Goal: Transaction & Acquisition: Book appointment/travel/reservation

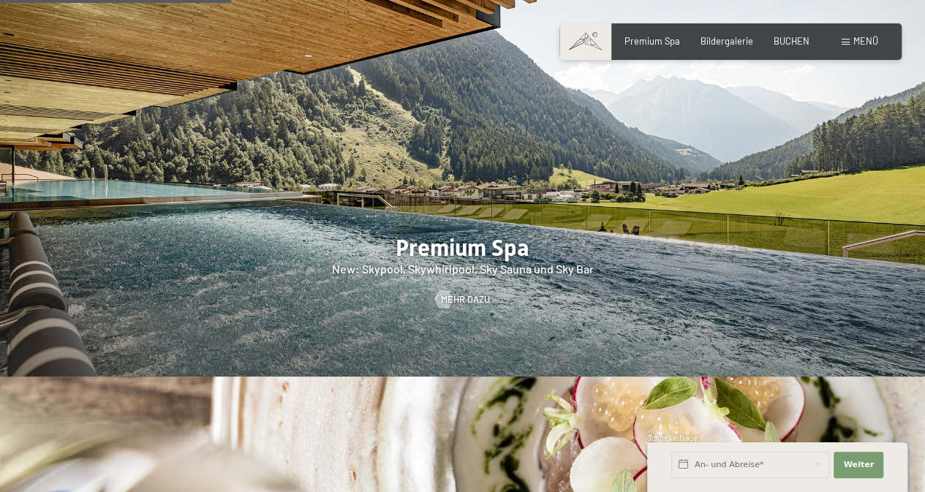
scroll to position [1535, 0]
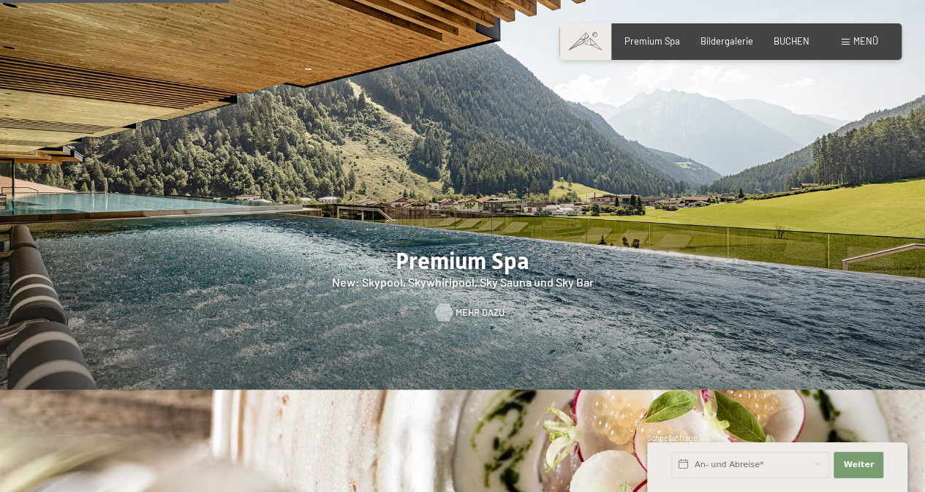
click at [468, 306] on span "Mehr dazu" at bounding box center [479, 312] width 49 height 13
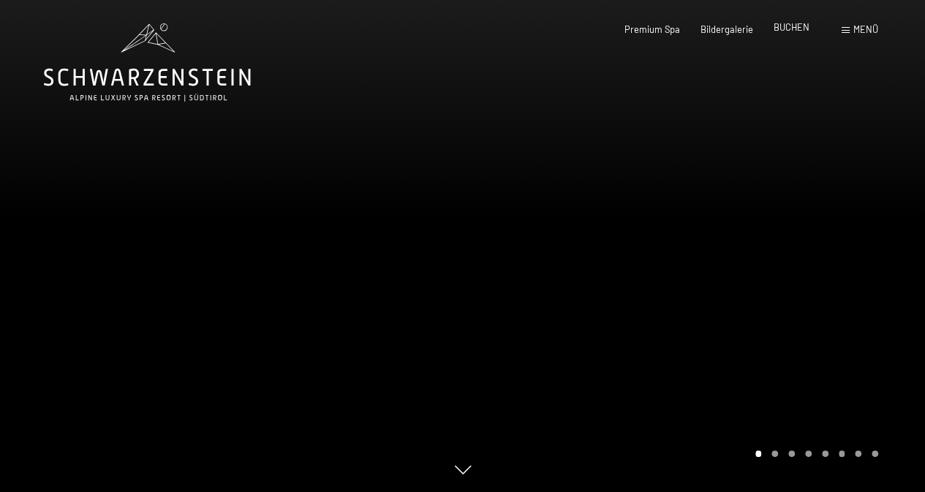
click at [785, 30] on span "BUCHEN" at bounding box center [791, 27] width 36 height 12
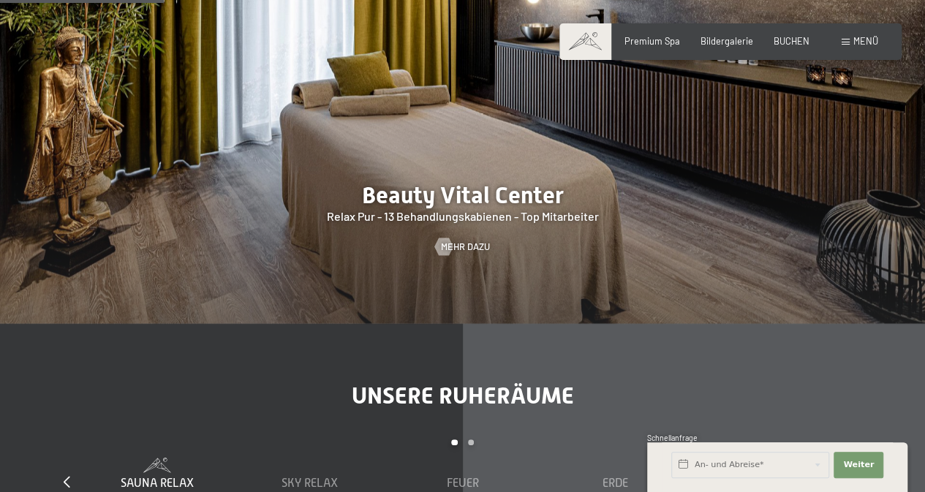
scroll to position [1267, 0]
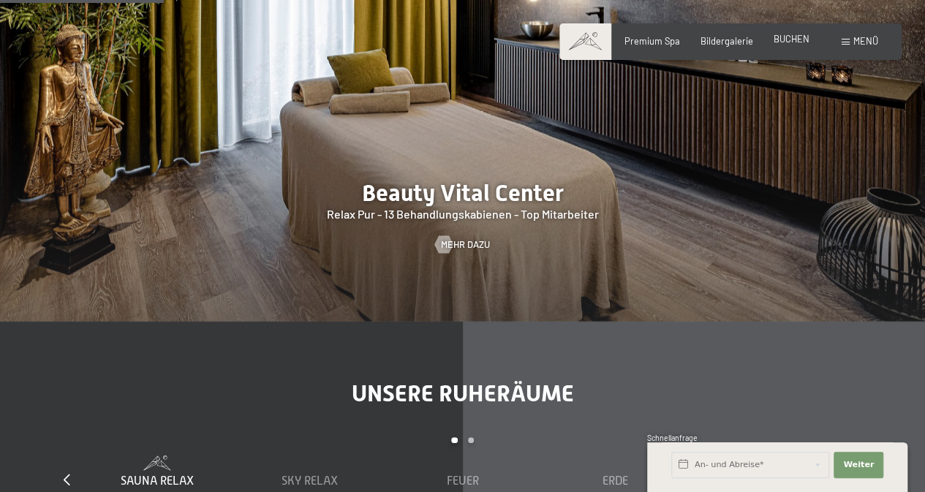
click at [787, 39] on span "BUCHEN" at bounding box center [791, 39] width 36 height 12
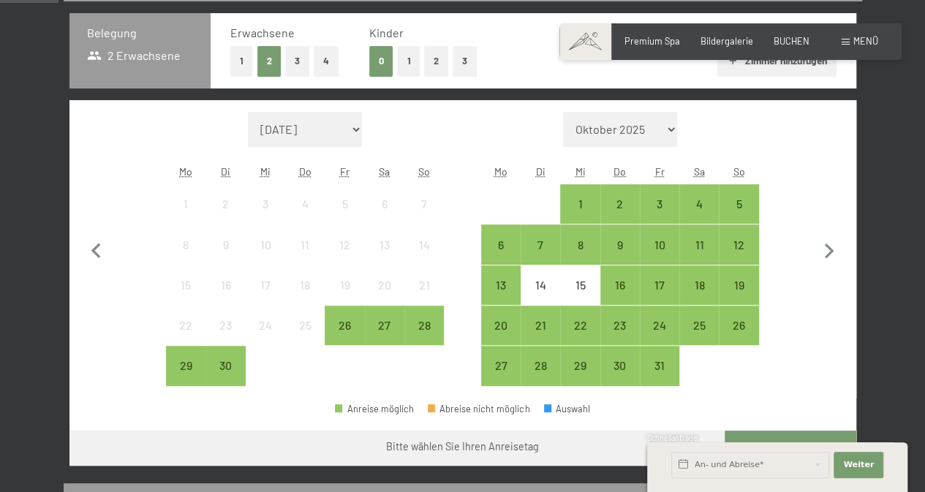
scroll to position [317, 0]
click at [580, 292] on div "15" at bounding box center [579, 297] width 37 height 37
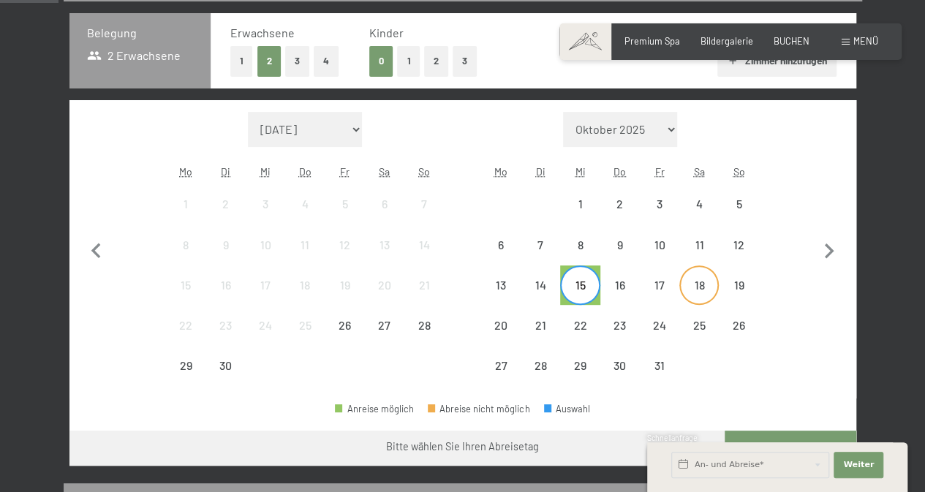
click at [703, 287] on div "18" at bounding box center [699, 297] width 37 height 37
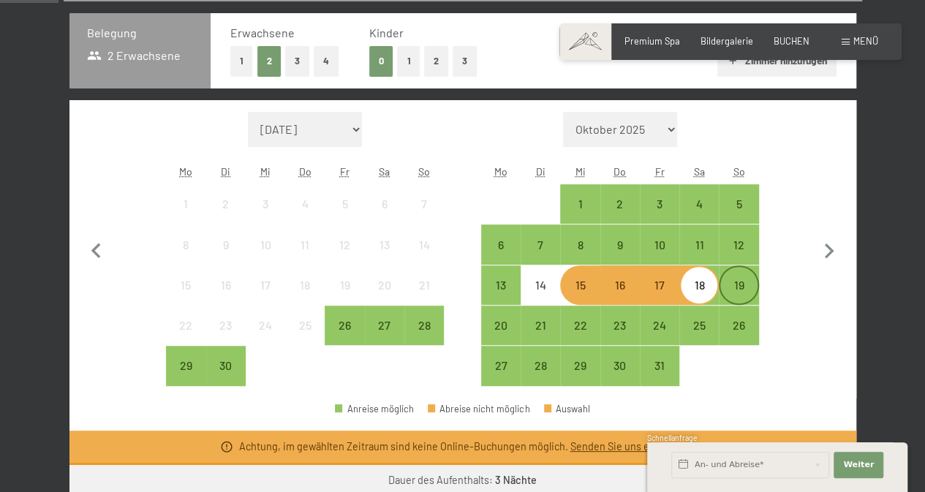
click at [731, 290] on div "19" at bounding box center [738, 297] width 37 height 37
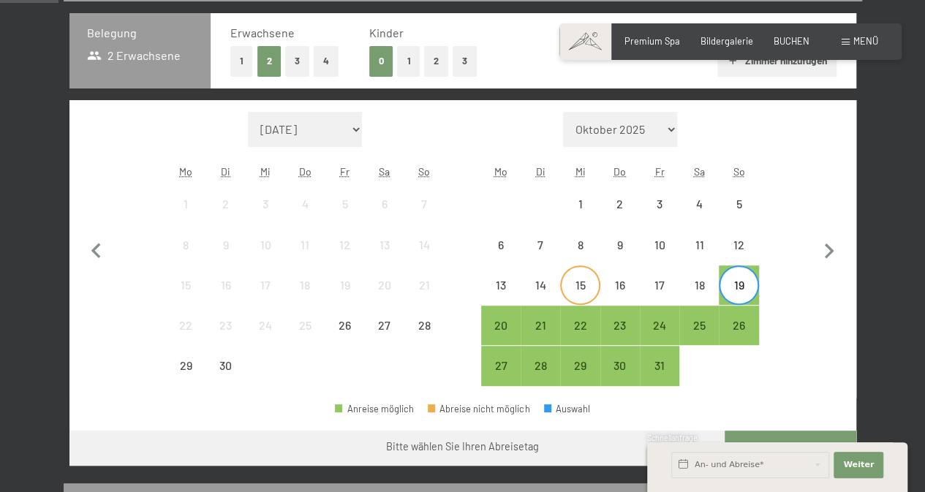
click at [576, 280] on div "15" at bounding box center [579, 297] width 37 height 37
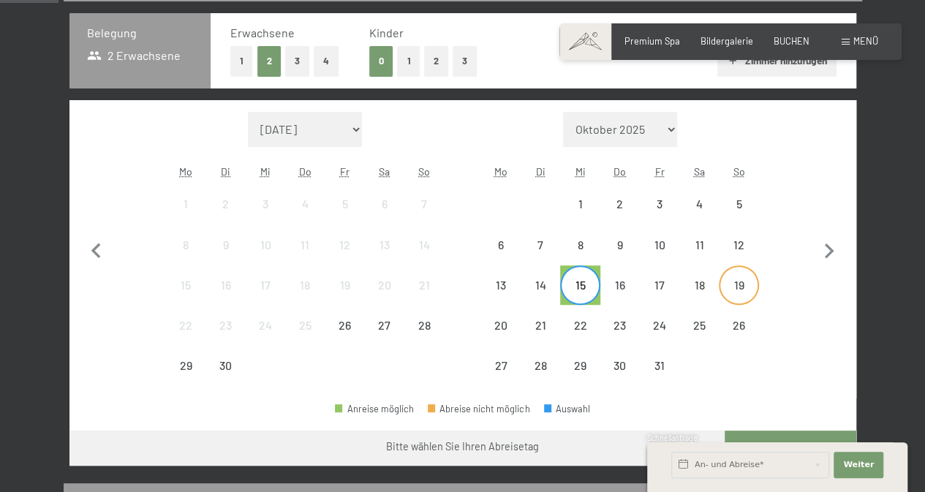
click at [734, 279] on div "19" at bounding box center [738, 297] width 37 height 37
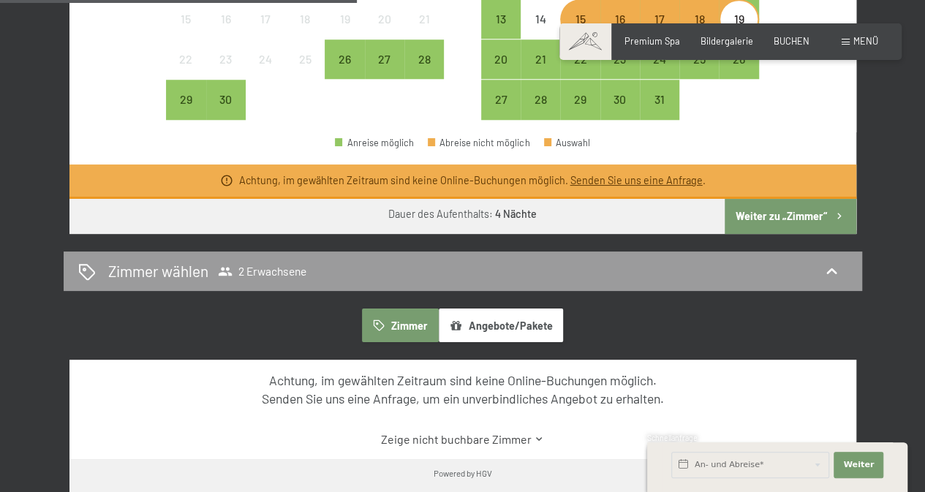
scroll to position [624, 0]
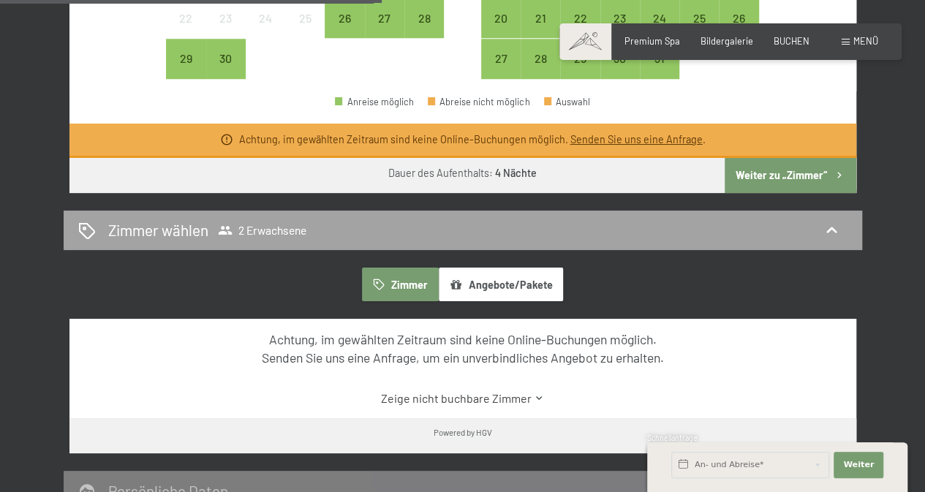
click at [826, 230] on icon at bounding box center [831, 230] width 10 height 6
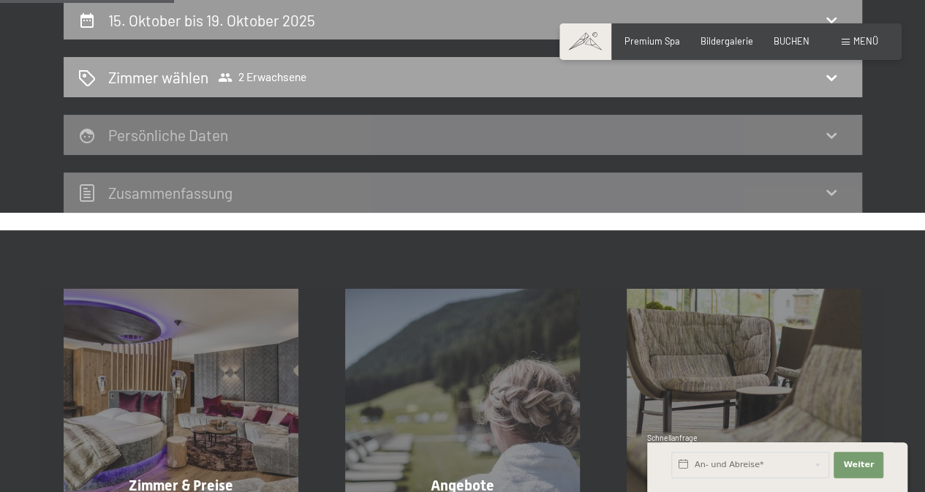
click at [345, 72] on div "Zimmer wählen 2 Erwachsene" at bounding box center [462, 77] width 769 height 21
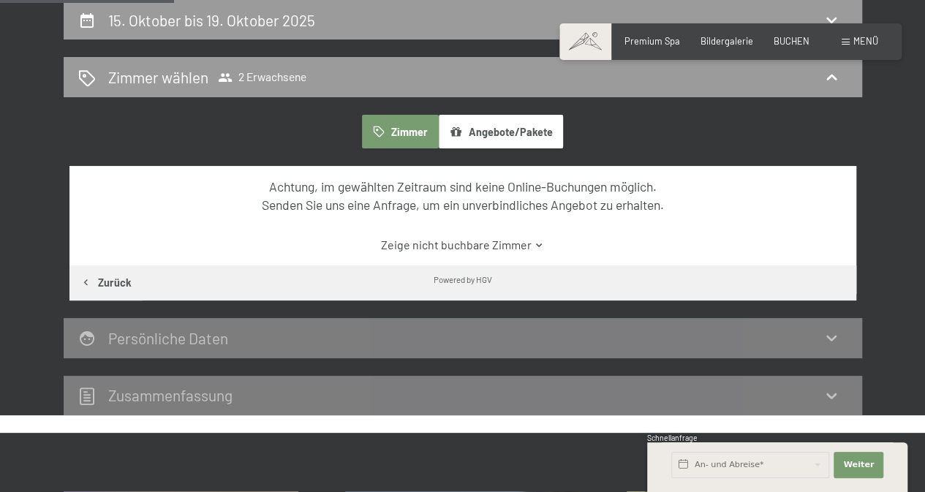
click at [552, 333] on div "Persönliche Daten" at bounding box center [462, 338] width 769 height 21
click at [311, 376] on div "Zusammen­fassung" at bounding box center [463, 396] width 798 height 40
drag, startPoint x: 311, startPoint y: 375, endPoint x: 366, endPoint y: 373, distance: 54.1
click at [366, 373] on div "15. Oktober bis 19. Oktober 2025 Zimmer wählen 2 Erwachsene Zimmer Angebote/Pak…" at bounding box center [463, 208] width 798 height 416
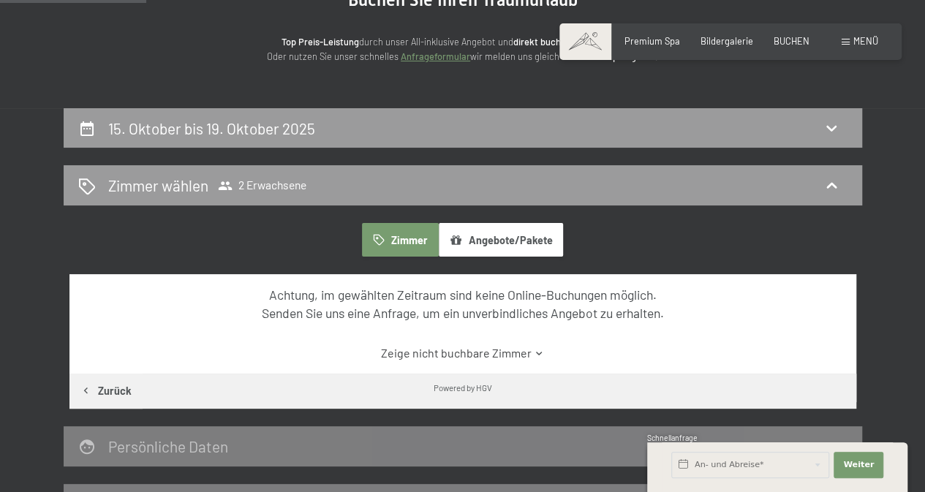
scroll to position [170, 0]
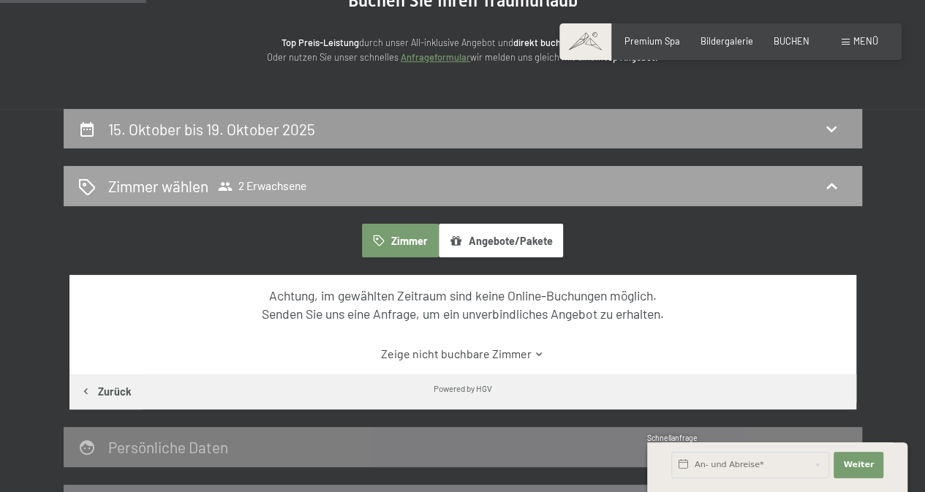
click at [834, 196] on div "Zimmer wählen 2 Erwachsene" at bounding box center [462, 185] width 769 height 21
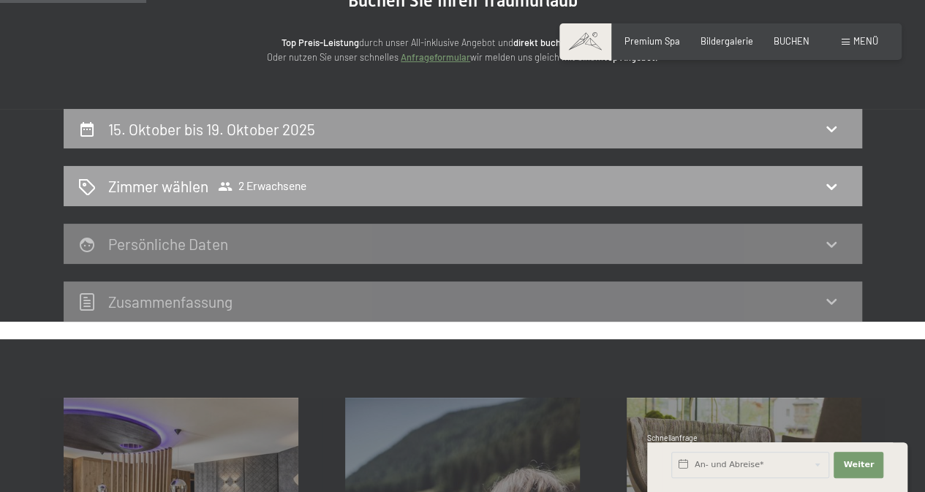
click at [265, 184] on span "2 Erwachsene" at bounding box center [262, 186] width 88 height 15
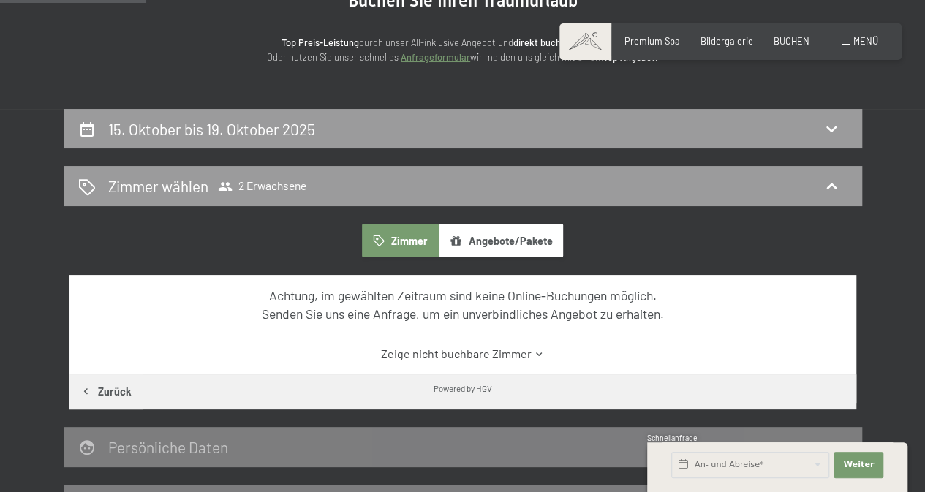
click at [402, 242] on button "Zimmer" at bounding box center [400, 241] width 76 height 34
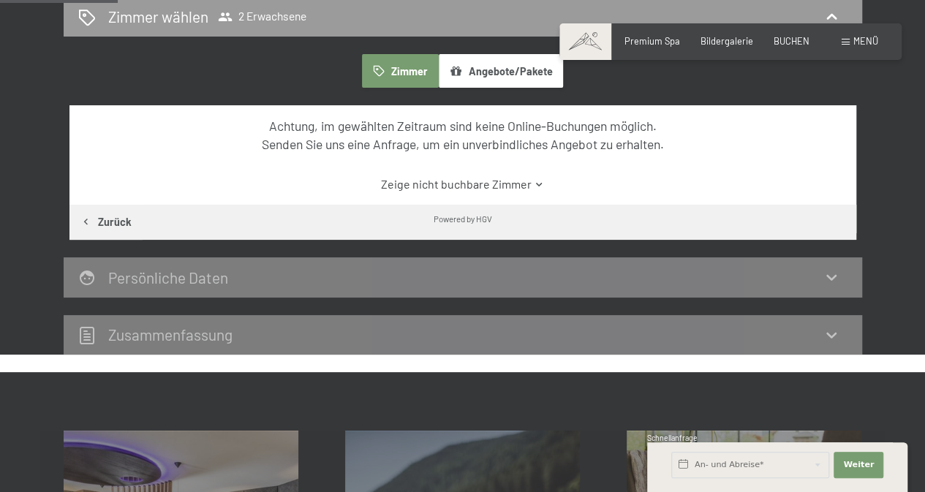
scroll to position [0, 0]
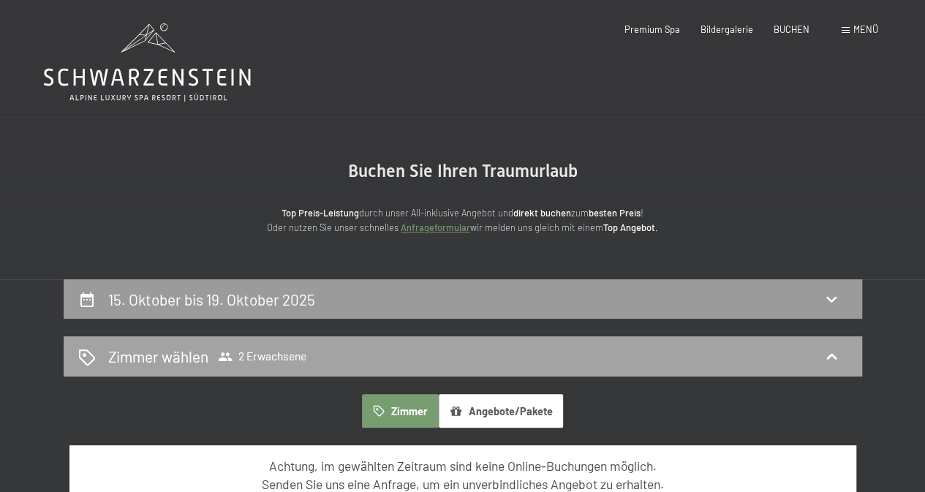
click at [298, 352] on span "2 Erwachsene" at bounding box center [262, 356] width 88 height 15
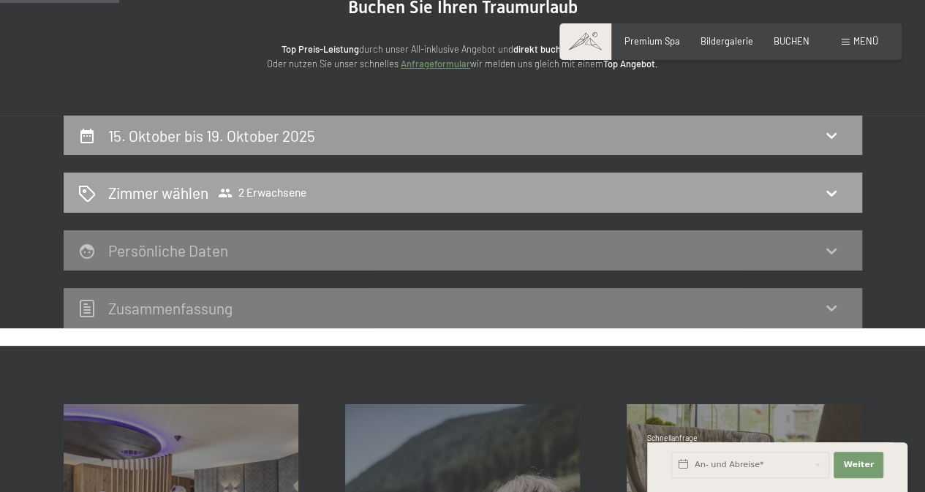
scroll to position [181, 0]
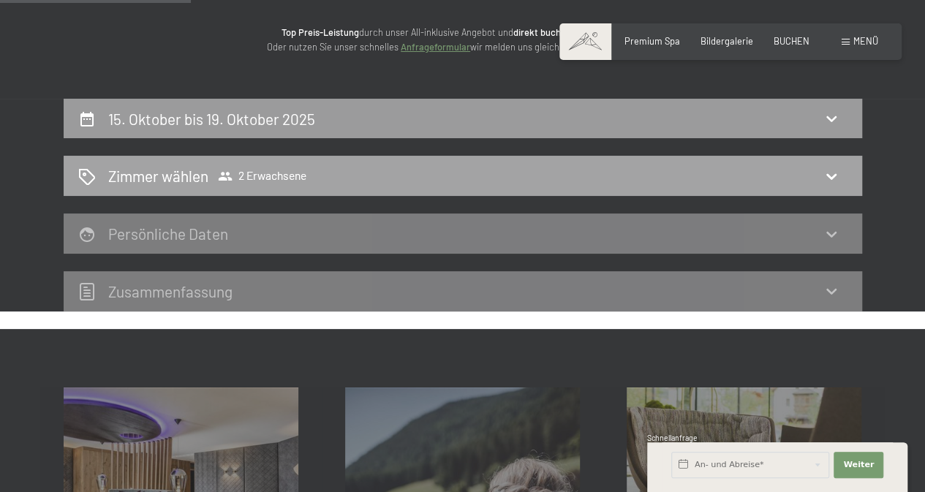
click at [823, 177] on icon at bounding box center [831, 176] width 18 height 18
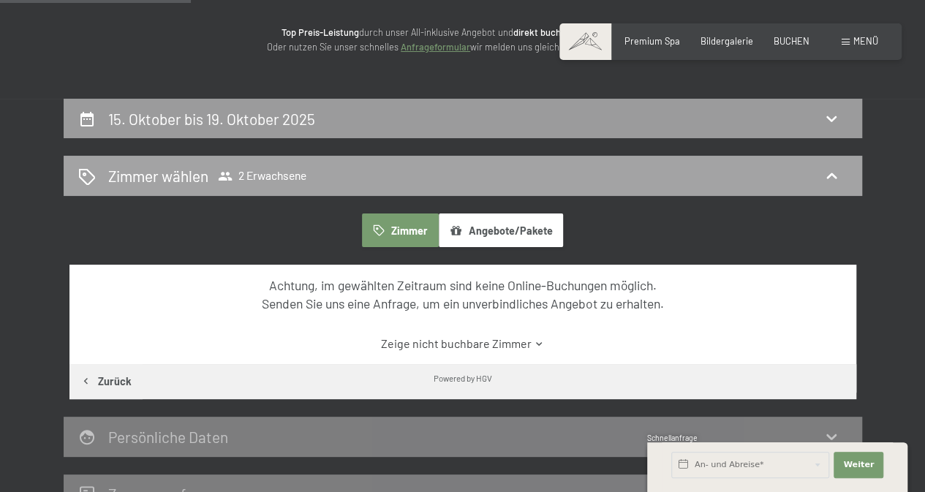
click at [833, 170] on icon at bounding box center [831, 176] width 18 height 18
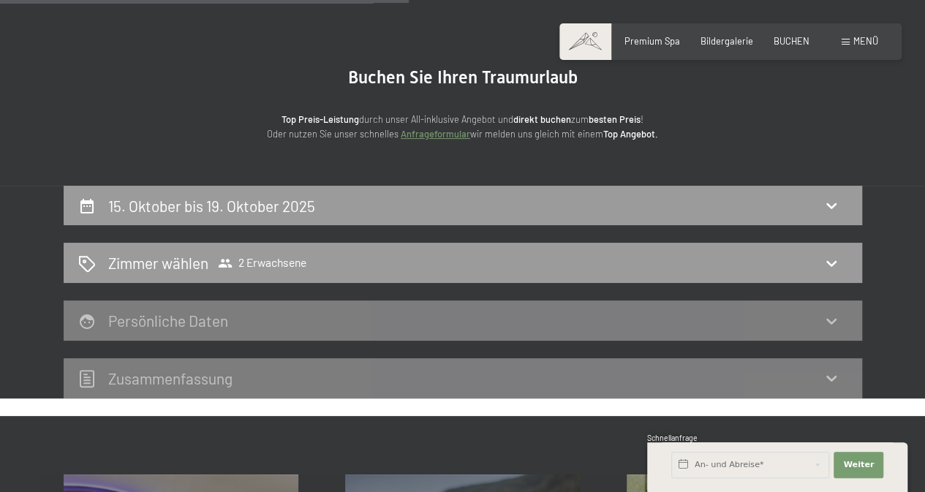
scroll to position [0, 0]
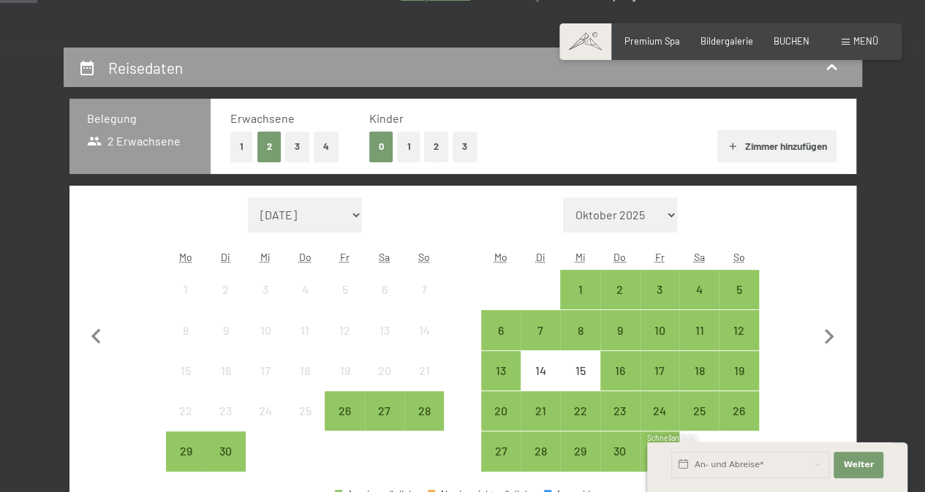
scroll to position [237, 0]
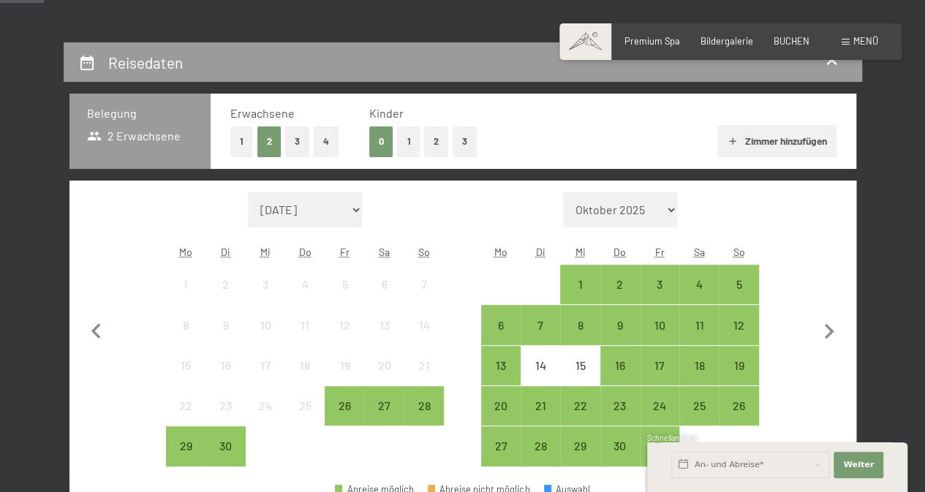
click at [431, 131] on button "2" at bounding box center [436, 141] width 24 height 30
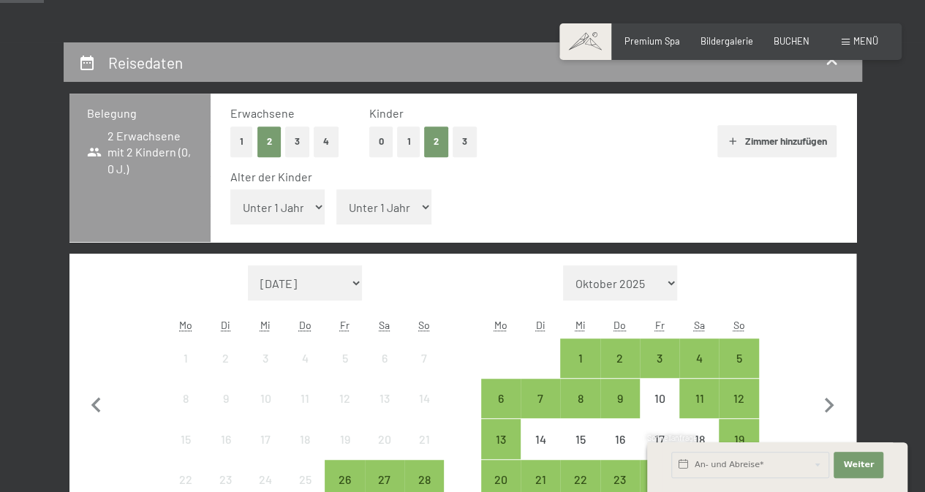
click at [295, 208] on select "Unter 1 Jahr 1 Jahr 2 Jahre 3 Jahre 4 Jahre 5 Jahre 6 Jahre 7 Jahre 8 Jahre 9 J…" at bounding box center [277, 206] width 95 height 35
select select "13"
click at [230, 189] on select "Unter 1 Jahr 1 Jahr 2 Jahre 3 Jahre 4 Jahre 5 Jahre 6 Jahre 7 Jahre 8 Jahre 9 J…" at bounding box center [277, 206] width 95 height 35
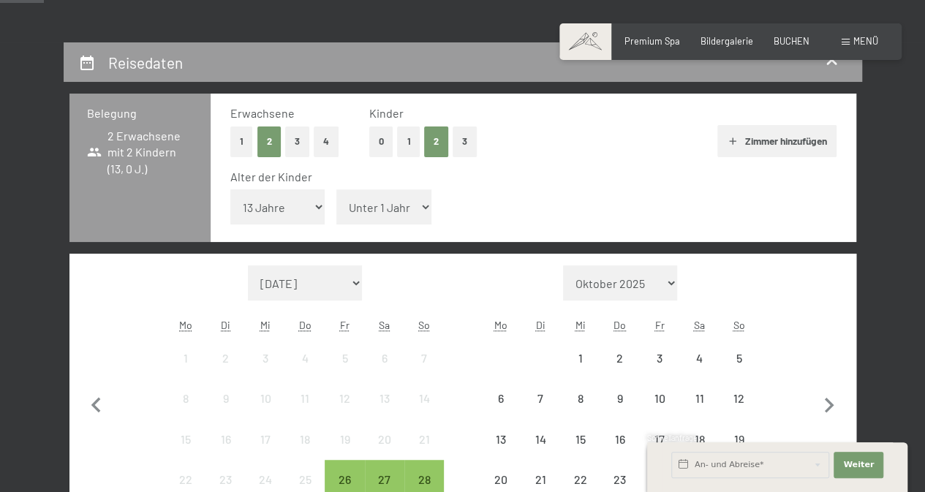
click at [401, 198] on select "Unter 1 Jahr 1 Jahr 2 Jahre 3 Jahre 4 Jahre 5 Jahre 6 Jahre 7 Jahre 8 Jahre 9 J…" at bounding box center [383, 206] width 95 height 35
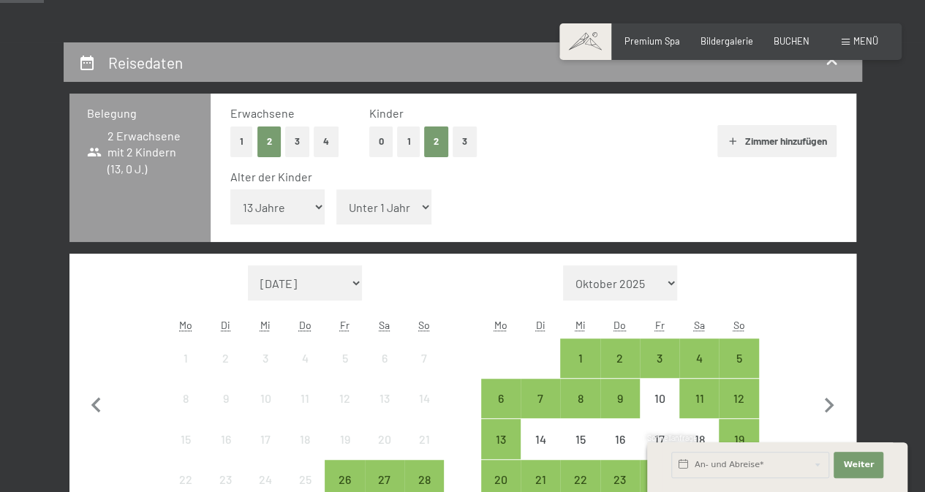
select select "14"
click at [336, 189] on select "Unter 1 Jahr 1 Jahr 2 Jahre 3 Jahre 4 Jahre 5 Jahre 6 Jahre 7 Jahre 8 Jahre 9 J…" at bounding box center [383, 206] width 95 height 35
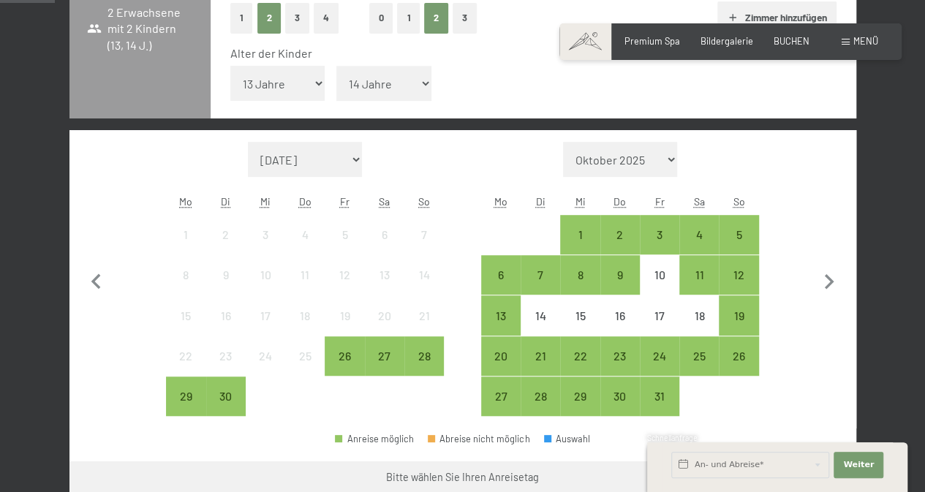
scroll to position [362, 0]
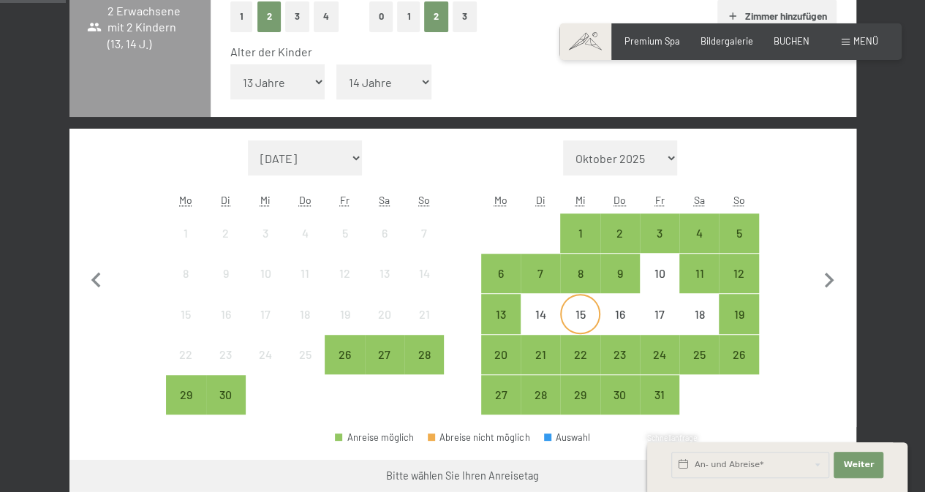
click at [571, 309] on div "15" at bounding box center [579, 327] width 37 height 37
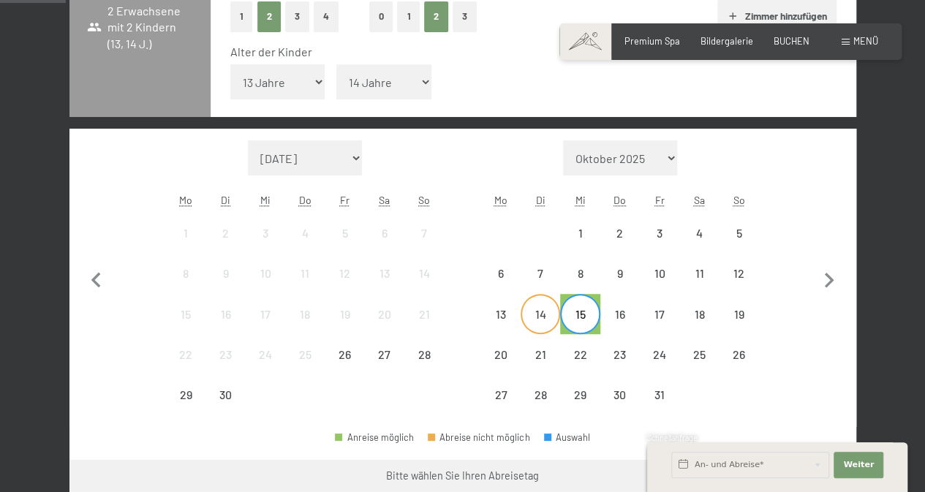
click at [547, 320] on div "14" at bounding box center [540, 327] width 37 height 37
click at [703, 315] on div "18" at bounding box center [699, 327] width 37 height 37
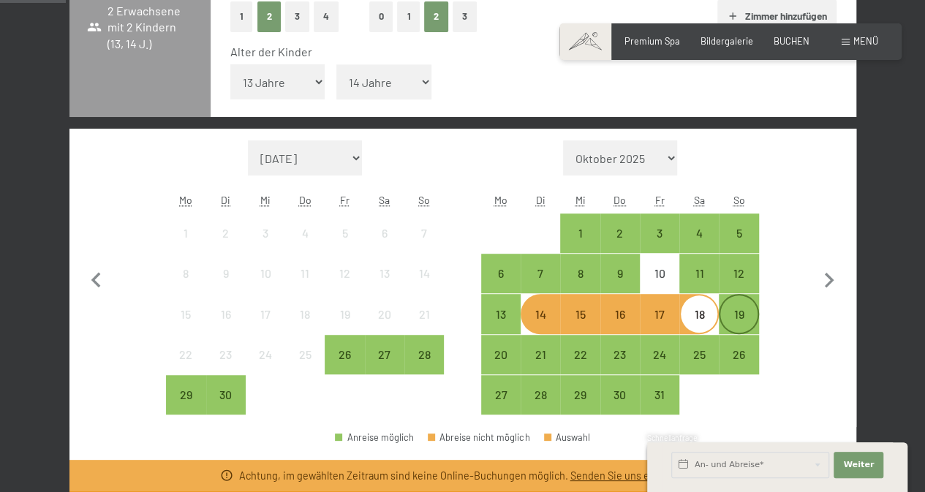
click at [731, 315] on div "19" at bounding box center [738, 327] width 37 height 37
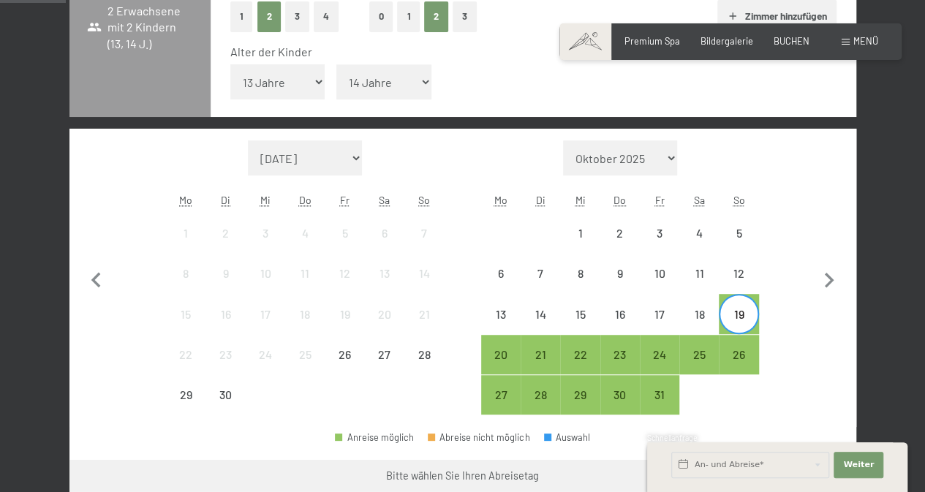
click at [731, 315] on div "19" at bounding box center [738, 327] width 37 height 37
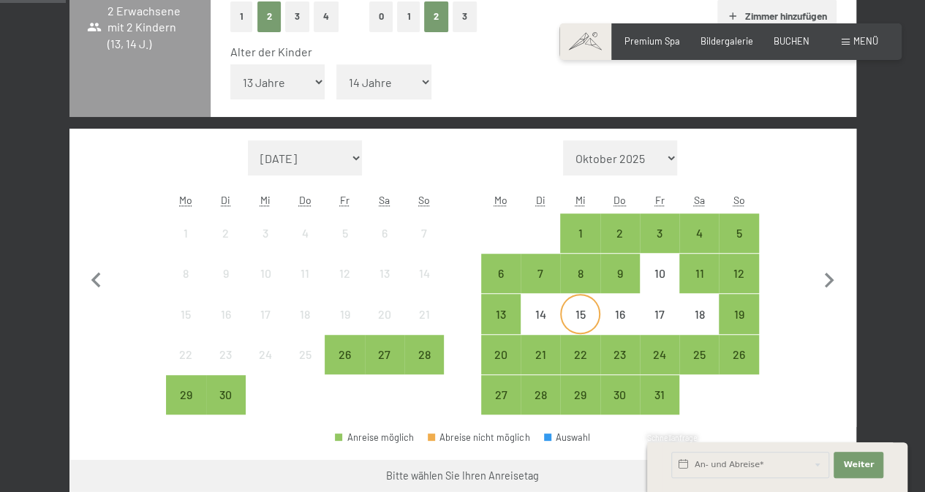
click at [572, 314] on div "15" at bounding box center [579, 327] width 37 height 37
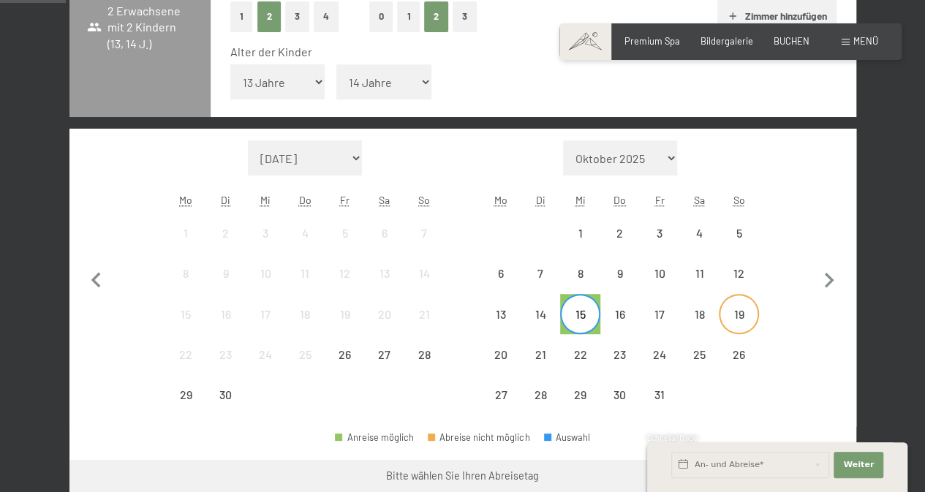
click at [738, 311] on div "19" at bounding box center [738, 327] width 37 height 37
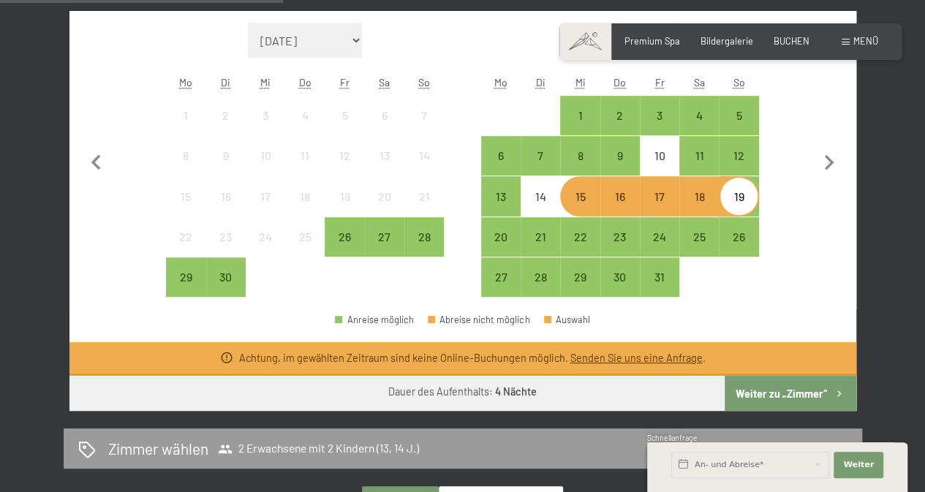
scroll to position [488, 0]
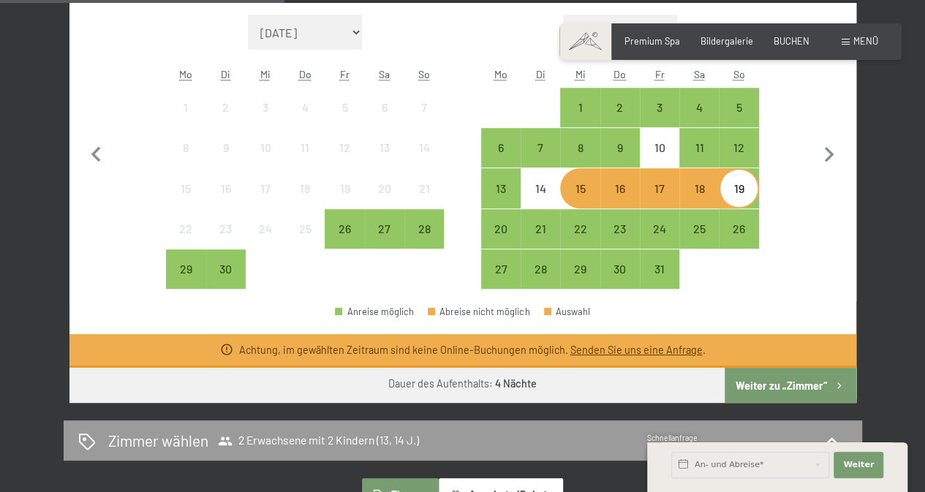
drag, startPoint x: 611, startPoint y: 265, endPoint x: 586, endPoint y: 186, distance: 83.0
click at [586, 186] on div "1 2 3 4 5 6 7 8 9 10 11 12 13 14 15 16 17 18 19 20 21 22 23 24 25 26 27 28 29 3…" at bounding box center [620, 189] width 278 height 202
click at [841, 191] on button "button" at bounding box center [829, 152] width 31 height 275
select select "2025-10-01"
select select "2025-11-01"
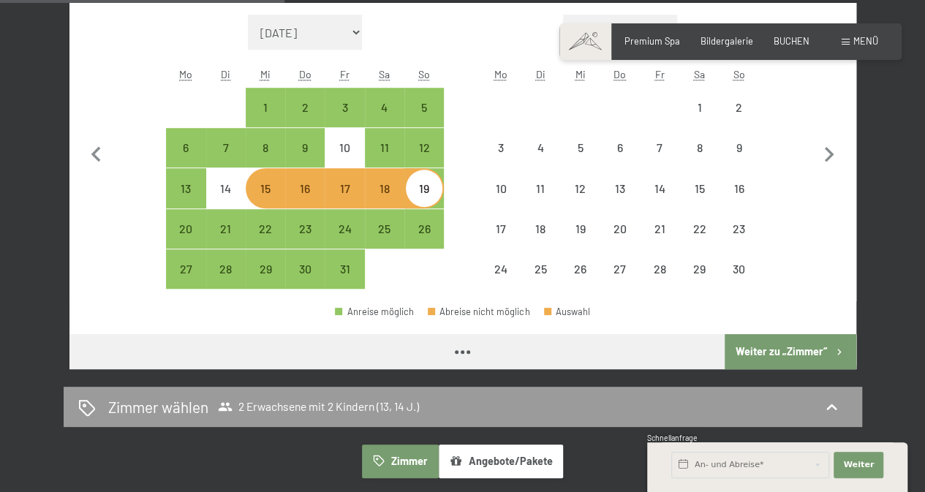
select select "2025-10-01"
select select "2025-11-01"
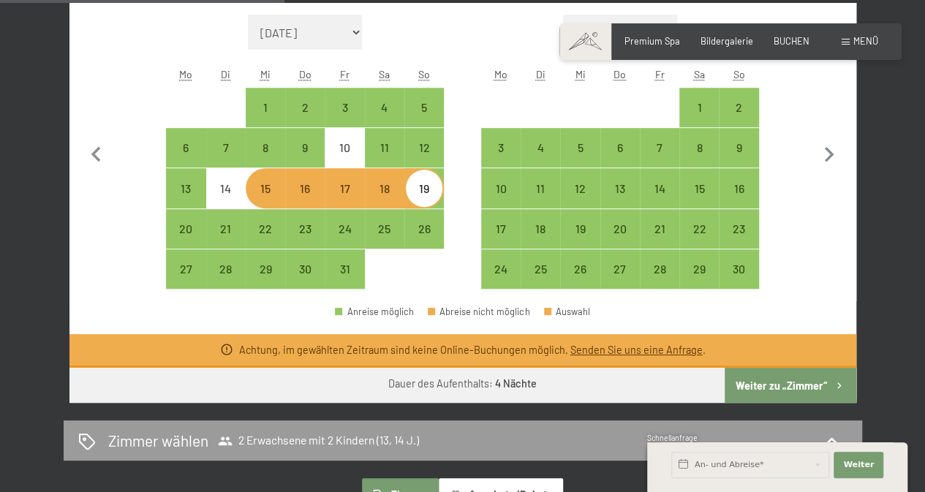
click at [140, 229] on div "Monat/Jahr September 2025 Oktober 2025 November 2025 Dezember 2025 Januar 2026 …" at bounding box center [462, 152] width 739 height 275
click at [372, 239] on div "25" at bounding box center [384, 241] width 37 height 37
select select "2025-10-01"
select select "2025-11-01"
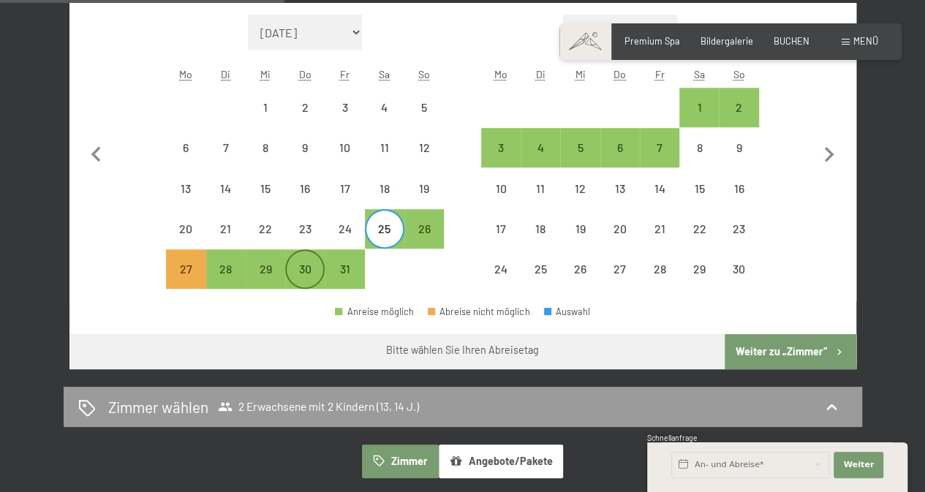
click at [315, 277] on div "30" at bounding box center [305, 281] width 37 height 37
select select "2025-10-01"
select select "2025-11-01"
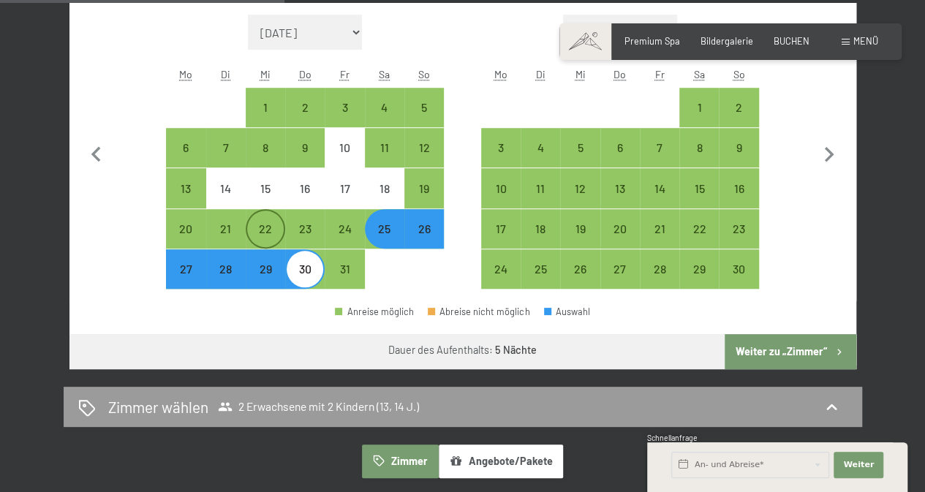
click at [274, 242] on div "22" at bounding box center [265, 241] width 37 height 37
select select "2025-10-01"
select select "2025-11-01"
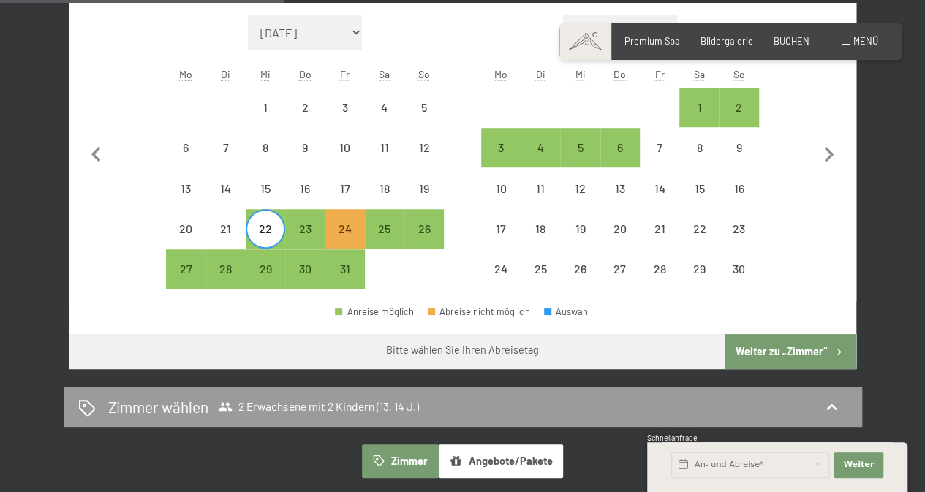
click at [268, 223] on div "22" at bounding box center [265, 241] width 37 height 37
select select "2025-10-01"
select select "2025-11-01"
